Goal: Use online tool/utility: Utilize a website feature to perform a specific function

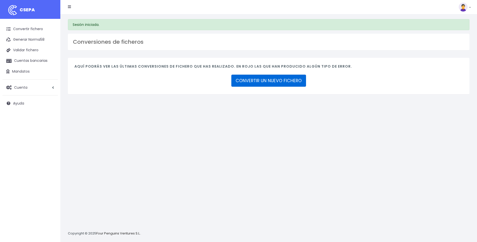
click at [258, 80] on link "CONVERTIR UN NUEVO FICHERO" at bounding box center [268, 81] width 75 height 12
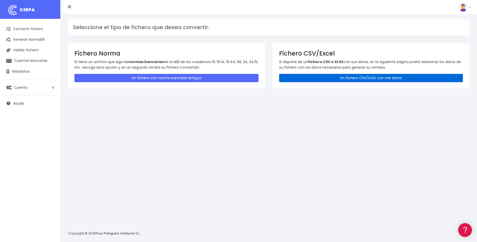
click at [307, 79] on link "Un fichero CSV/XLSX con mis datos" at bounding box center [371, 78] width 184 height 8
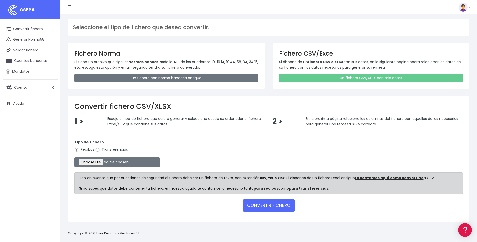
click at [96, 150] on input "Transferencias" at bounding box center [97, 150] width 5 height 5
radio input "true"
click at [99, 164] on input "file" at bounding box center [117, 163] width 86 height 10
type input "C:\fakepath\B3.csv"
click at [265, 207] on button "CONVERTIR FICHERO" at bounding box center [269, 206] width 52 height 12
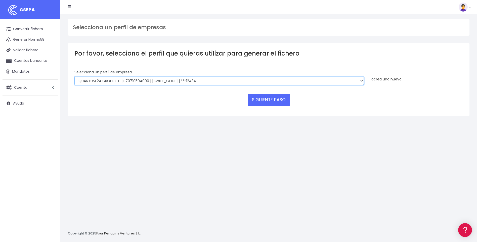
click at [360, 80] on select "SUCCESSFUL ERA S.L. | B98807027000 | BSABESBBXXX | ***33554 SERVICE FOR YOU S.L…" at bounding box center [219, 81] width 290 height 9
select select "2058"
click at [74, 77] on select "SUCCESSFUL ERA S.L. | B98807027000 | BSABESBBXXX | ***33554 SERVICE FOR YOU S.L…" at bounding box center [219, 81] width 290 height 9
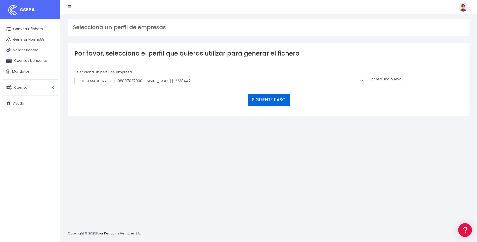
click at [266, 100] on button "SIGUIENTE PASO" at bounding box center [269, 100] width 42 height 12
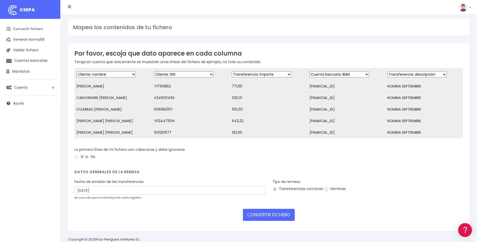
click at [326, 192] on input "Nóminas" at bounding box center [326, 189] width 5 height 5
radio input "true"
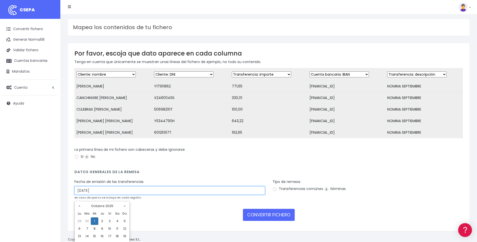
click at [83, 195] on input "01/10/2025" at bounding box center [169, 190] width 191 height 9
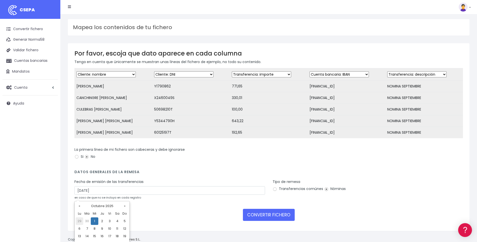
click at [80, 221] on td "29" at bounding box center [80, 222] width 8 height 8
type input "29/09/2025"
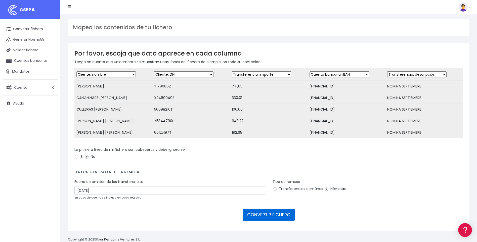
click at [270, 219] on button "CONVERTIR FICHERO" at bounding box center [269, 215] width 52 height 12
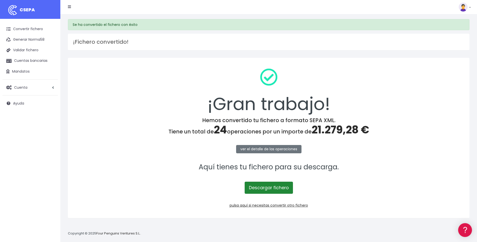
click at [272, 187] on link "Descargar fichero" at bounding box center [269, 188] width 48 height 12
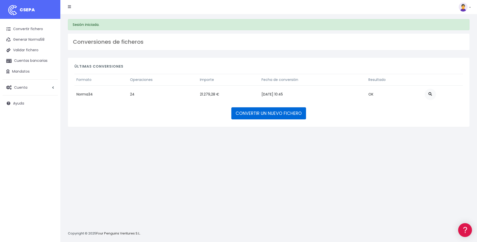
click at [260, 114] on link "CONVERTIR UN NUEVO FICHERO" at bounding box center [268, 113] width 75 height 12
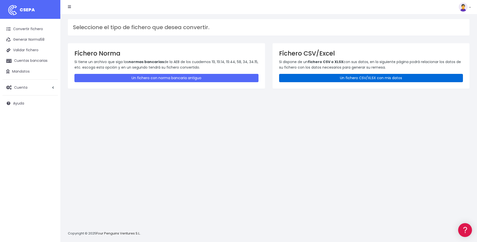
click at [328, 79] on link "Un fichero CSV/XLSX con mis datos" at bounding box center [371, 78] width 184 height 8
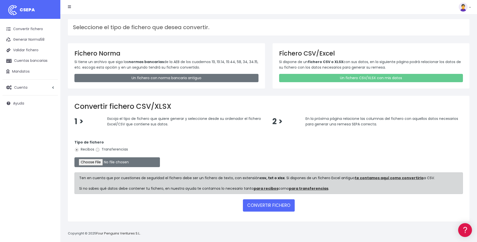
click at [98, 150] on input "Transferencias" at bounding box center [97, 150] width 5 height 5
radio input "true"
click at [102, 162] on input "file" at bounding box center [117, 163] width 86 height 10
type input "C:\fakepath\B4.csv"
click at [264, 207] on button "CONVERTIR FICHERO" at bounding box center [269, 206] width 52 height 12
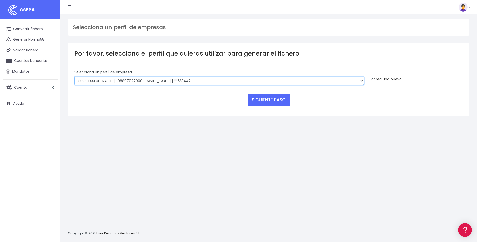
click at [359, 78] on select "SUCCESSFUL ERA S.L. | B98807027000 | BSABESBBXXX | ***33554 SERVICE FOR YOU S.L…" at bounding box center [219, 81] width 290 height 9
select select "2213"
click at [74, 77] on select "SUCCESSFUL ERA S.L. | B98807027000 | BSABESBBXXX | ***33554 SERVICE FOR YOU S.L…" at bounding box center [219, 81] width 290 height 9
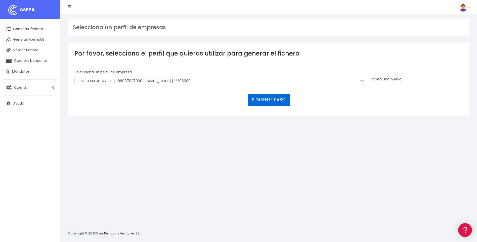
click at [270, 100] on button "SIGUIENTE PASO" at bounding box center [269, 100] width 42 height 12
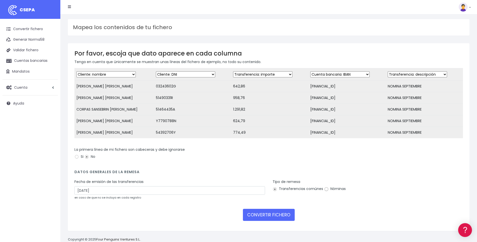
click at [327, 192] on input "Nóminas" at bounding box center [326, 189] width 5 height 5
radio input "true"
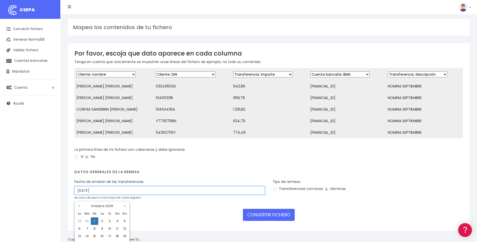
click at [80, 195] on input "01/10/2025" at bounding box center [169, 190] width 191 height 9
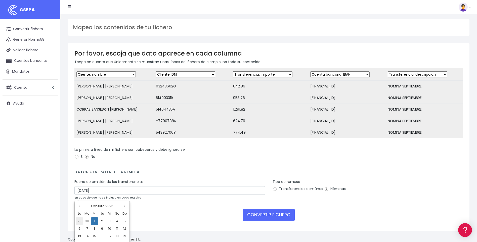
click at [79, 221] on td "29" at bounding box center [80, 222] width 8 height 8
type input "29/09/2025"
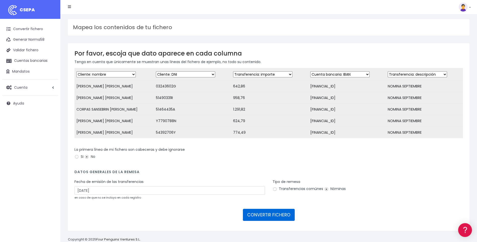
click at [270, 220] on button "CONVERTIR FICHERO" at bounding box center [269, 215] width 52 height 12
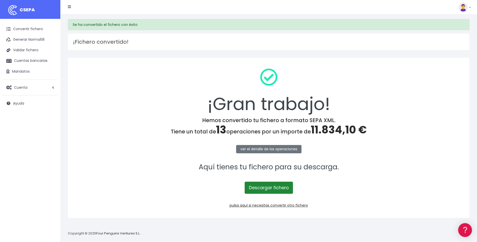
click at [277, 187] on link "Descargar fichero" at bounding box center [269, 188] width 48 height 12
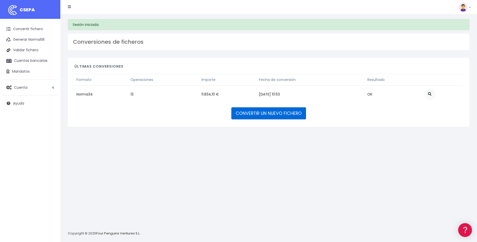
click at [258, 113] on link "CONVERTIR UN NUEVO FICHERO" at bounding box center [268, 113] width 75 height 12
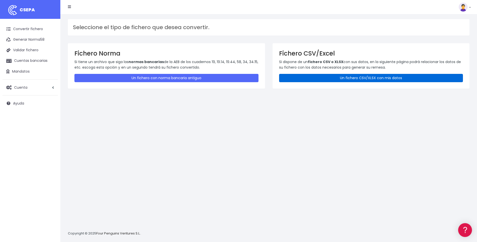
click at [339, 78] on link "Un fichero CSV/XLSX con mis datos" at bounding box center [371, 78] width 184 height 8
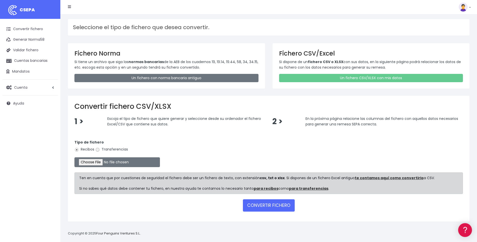
click at [98, 150] on input "Transferencias" at bounding box center [97, 150] width 5 height 5
radio input "true"
click at [99, 162] on input "file" at bounding box center [117, 163] width 86 height 10
type input "C:\fakepath\B5.csv"
click at [278, 207] on button "CONVERTIR FICHERO" at bounding box center [269, 206] width 52 height 12
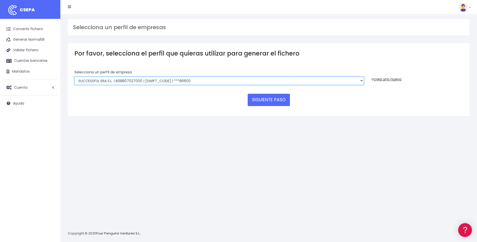
click at [362, 80] on select "SUCCESSFUL ERA S.L. | B98807027000 | [SWIFT_CODE] | ***33554 SERVICE FOR YOU S.…" at bounding box center [219, 81] width 290 height 9
select select "2201"
click at [74, 77] on select "SUCCESSFUL ERA S.L. | B98807027000 | [SWIFT_CODE] | ***33554 SERVICE FOR YOU S.…" at bounding box center [219, 81] width 290 height 9
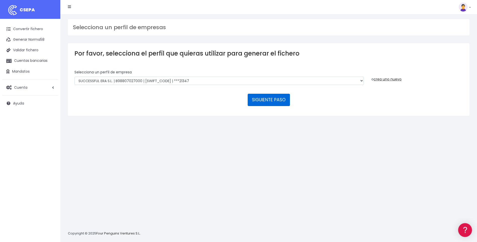
click at [269, 100] on button "SIGUIENTE PASO" at bounding box center [269, 100] width 42 height 12
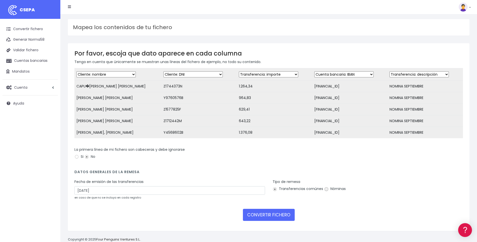
click at [326, 192] on input "Nóminas" at bounding box center [326, 189] width 5 height 5
radio input "true"
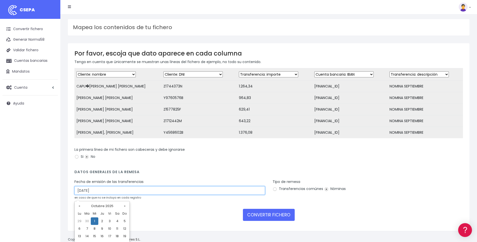
click at [82, 194] on input "[DATE]" at bounding box center [169, 190] width 191 height 9
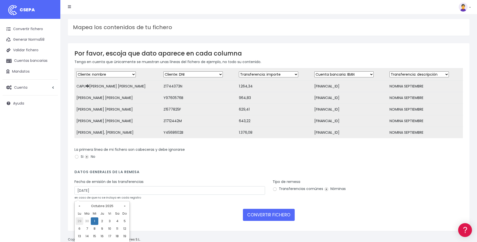
click at [81, 221] on td "29" at bounding box center [80, 222] width 8 height 8
type input "[DATE]"
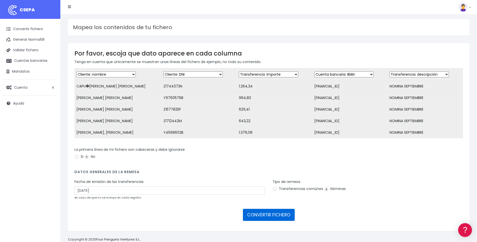
click at [272, 219] on button "CONVERTIR FICHERO" at bounding box center [269, 215] width 52 height 12
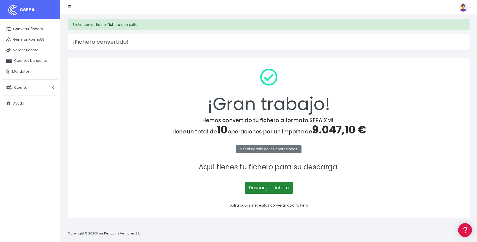
click at [273, 188] on link "Descargar fichero" at bounding box center [269, 188] width 48 height 12
